Goal: Task Accomplishment & Management: Use online tool/utility

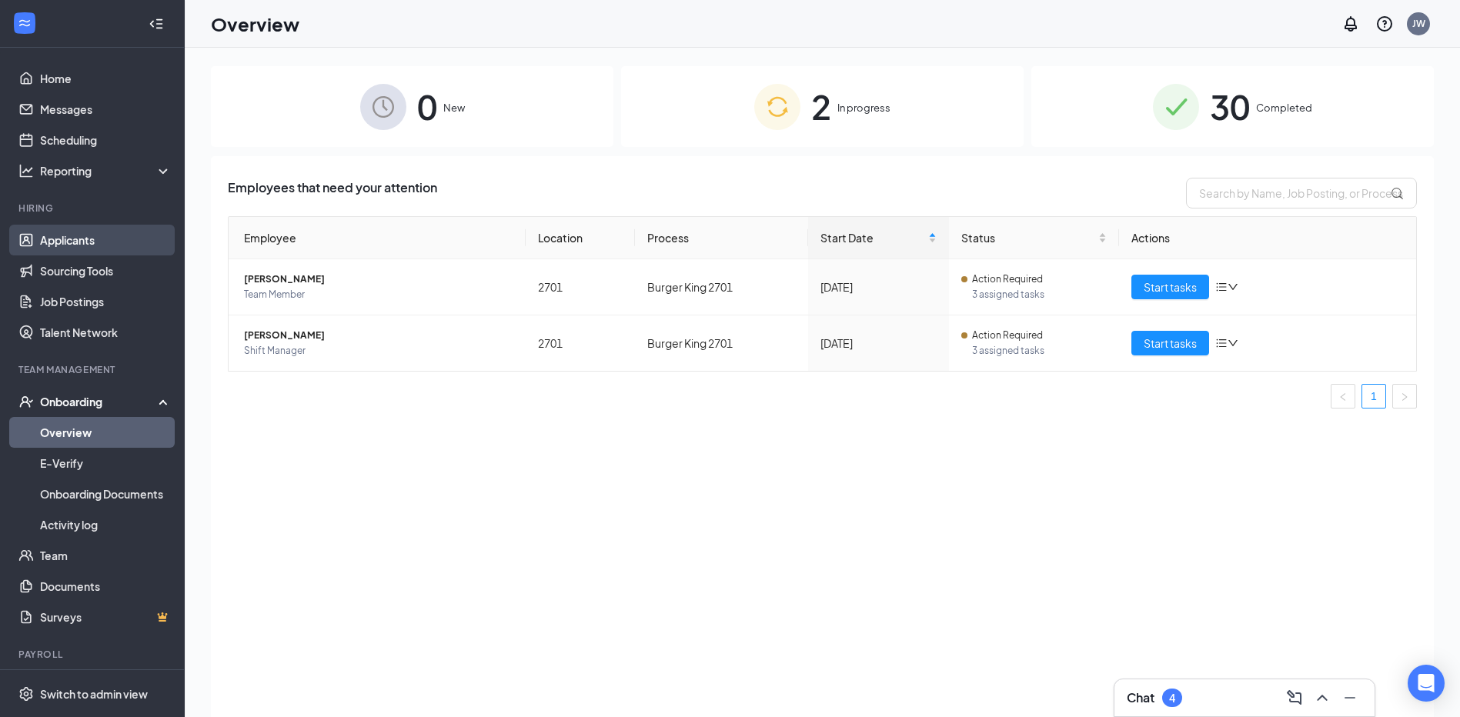
click at [40, 240] on link "Applicants" at bounding box center [106, 240] width 132 height 31
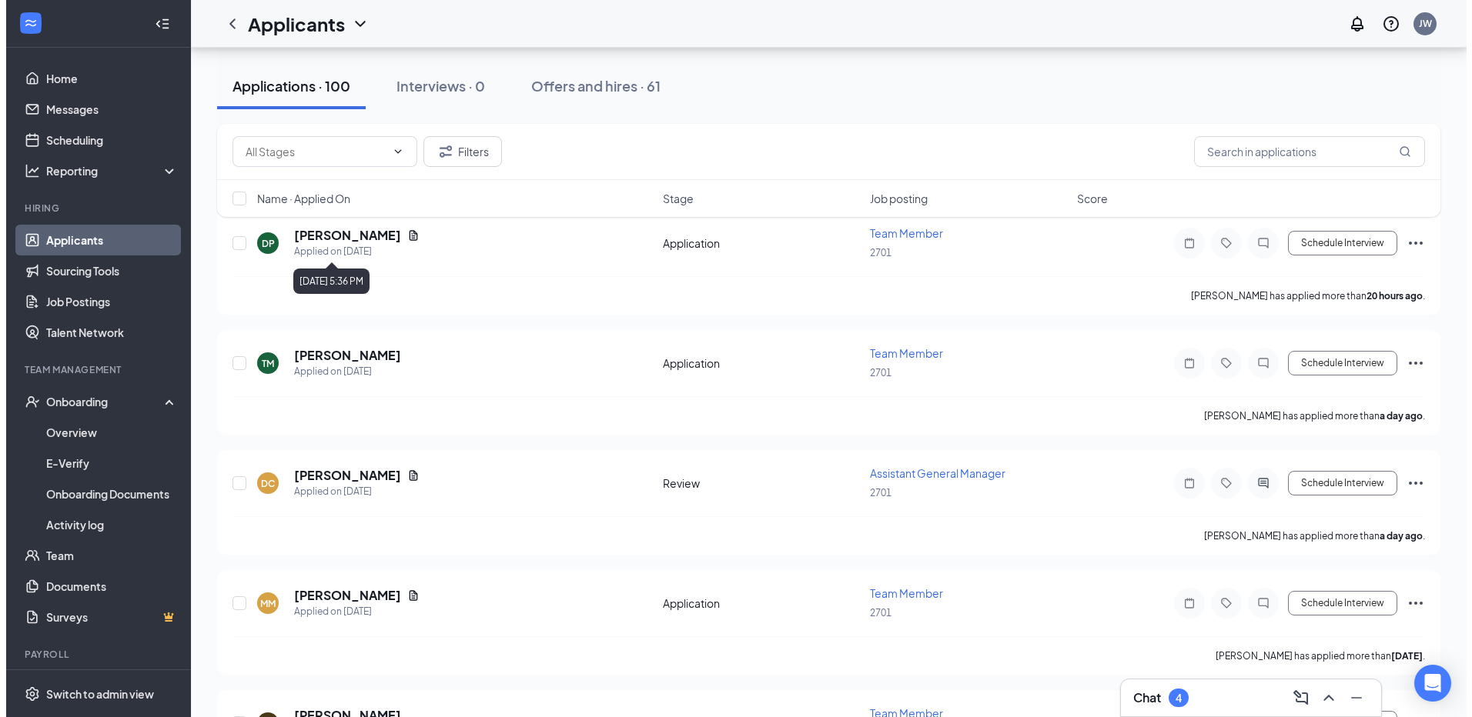
scroll to position [231, 0]
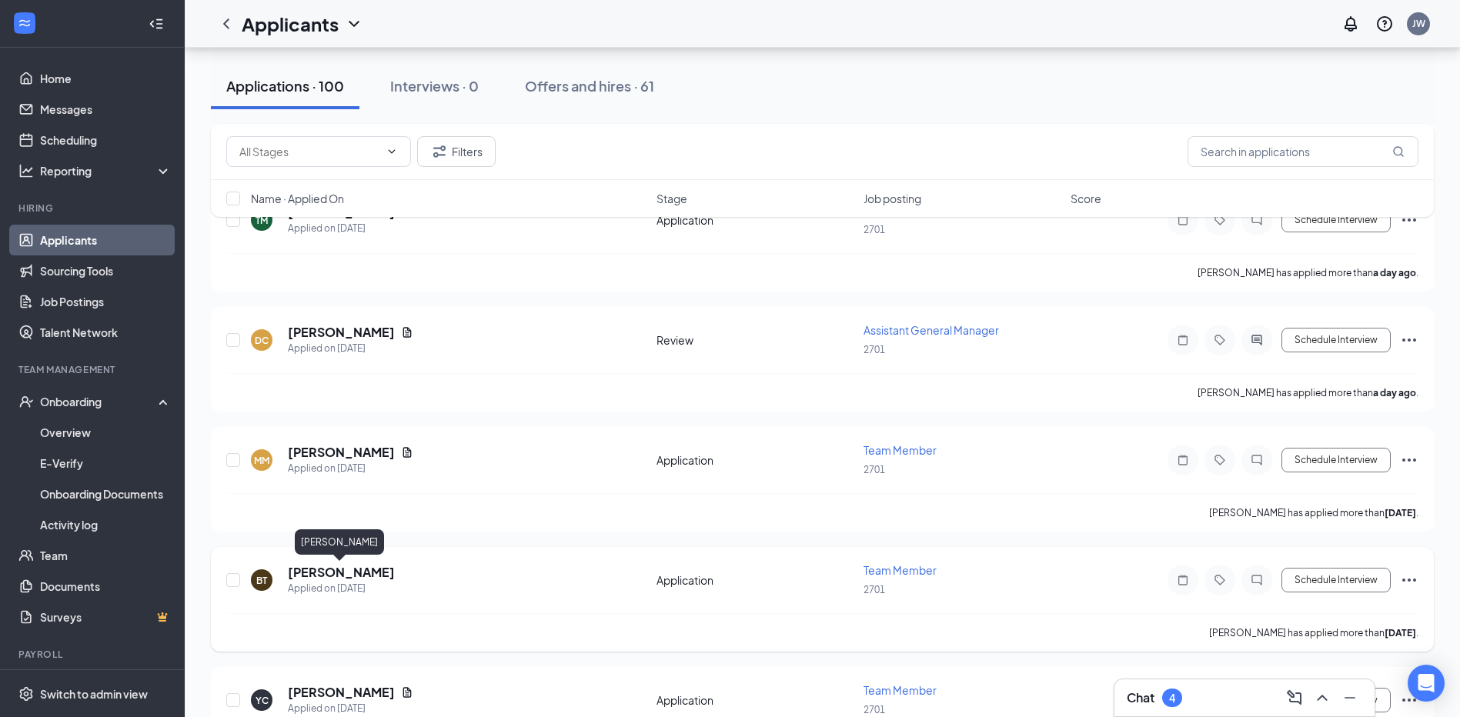
click at [362, 570] on h5 "[PERSON_NAME]" at bounding box center [341, 572] width 107 height 17
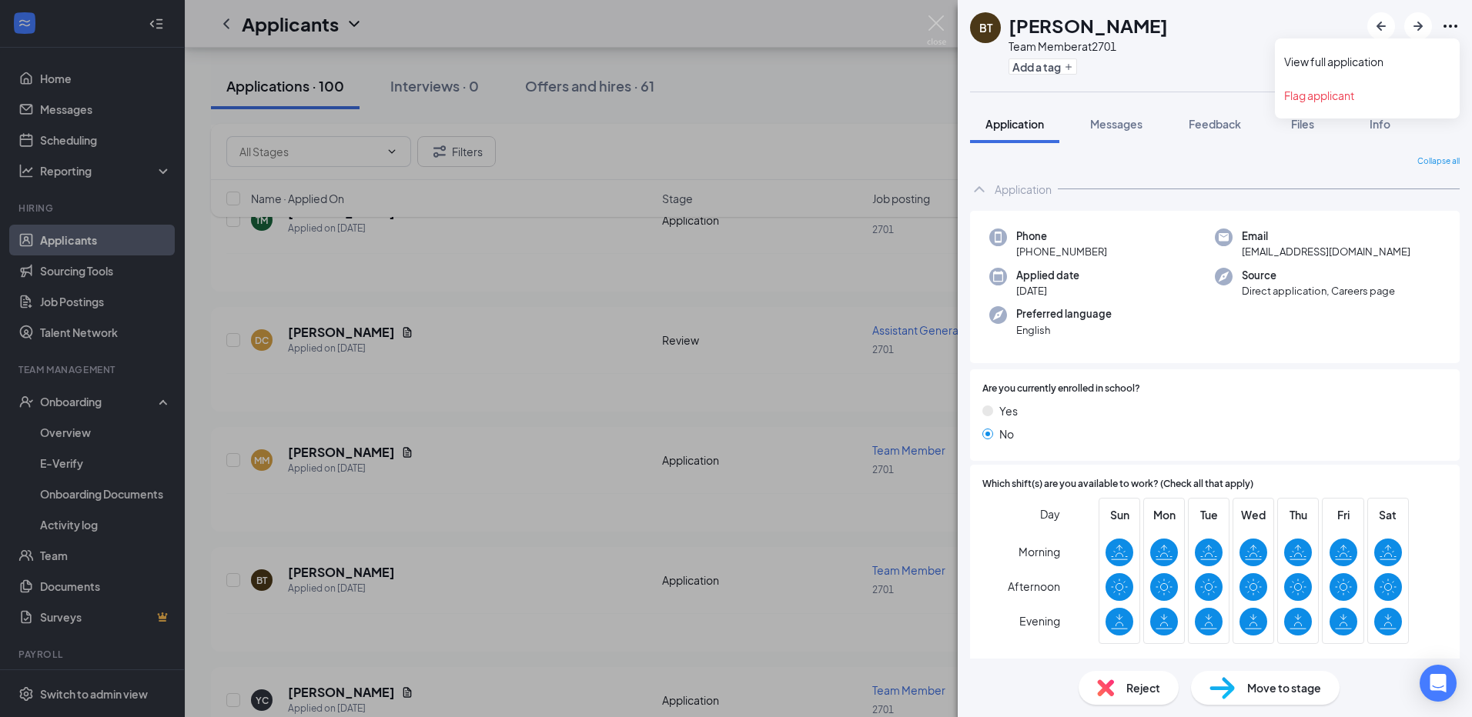
click at [1446, 31] on icon "Ellipses" at bounding box center [1450, 26] width 18 height 18
click at [1374, 59] on link "View full application" at bounding box center [1367, 61] width 166 height 15
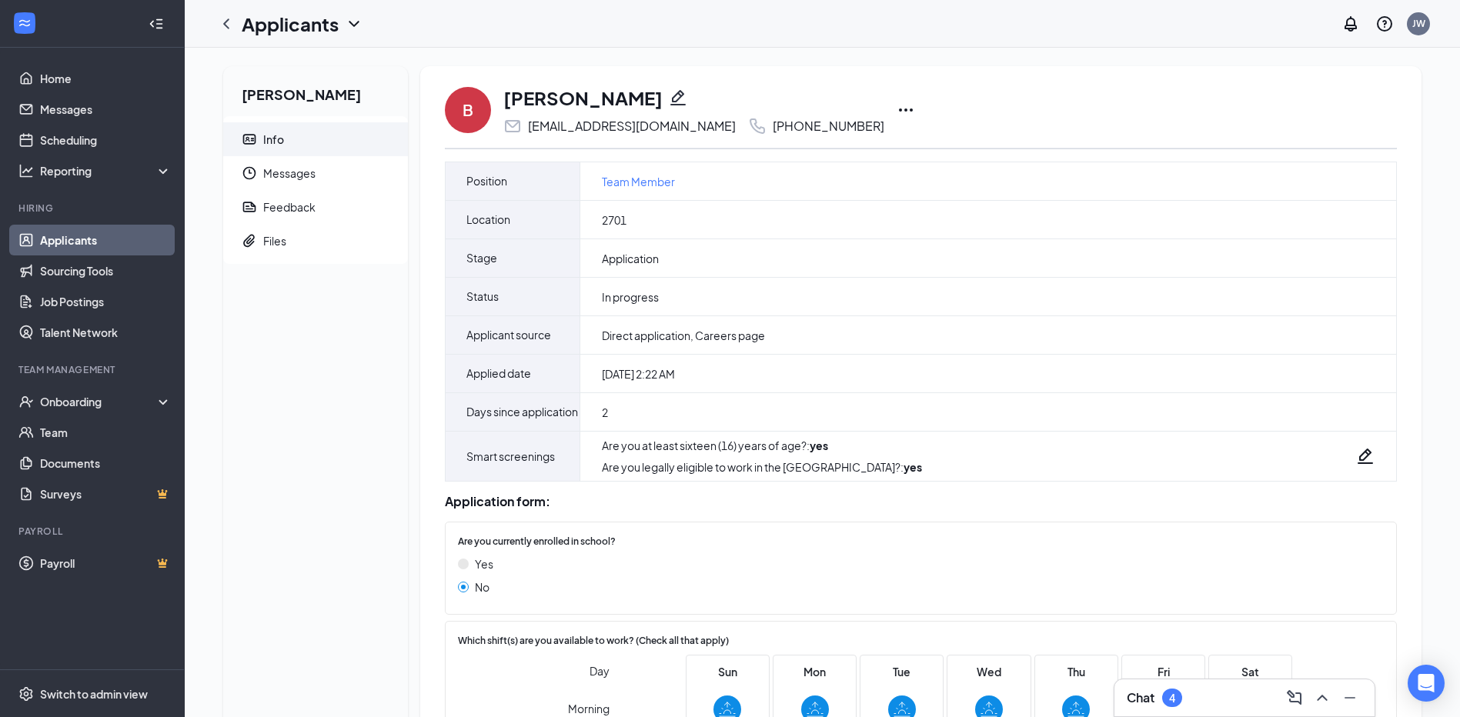
click at [897, 109] on icon "Ellipses" at bounding box center [906, 110] width 18 height 18
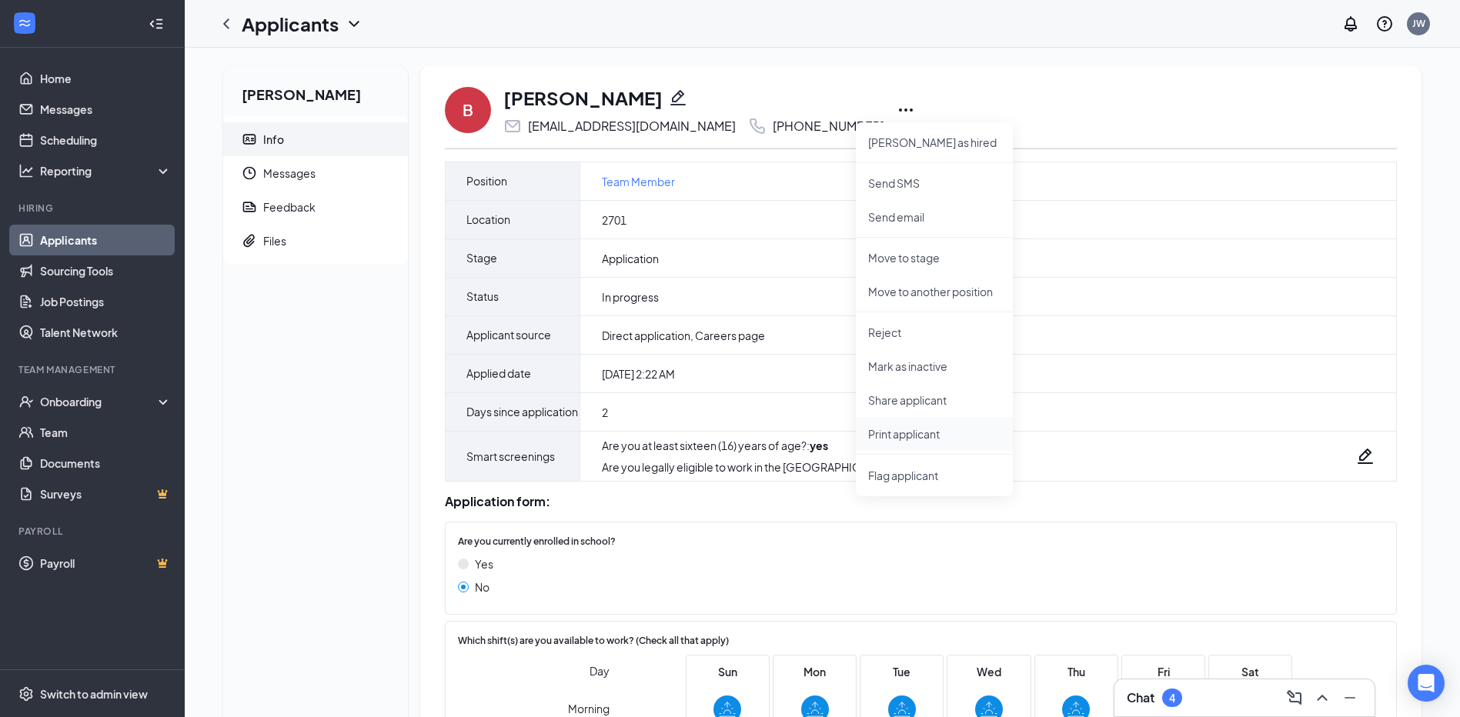
click at [871, 438] on p "Print applicant" at bounding box center [934, 433] width 132 height 15
